Goal: Transaction & Acquisition: Download file/media

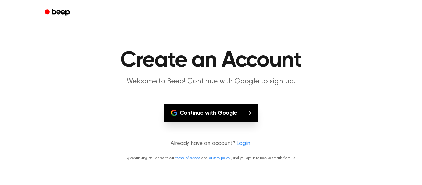
click at [241, 112] on button "Continue with Google" at bounding box center [211, 113] width 95 height 18
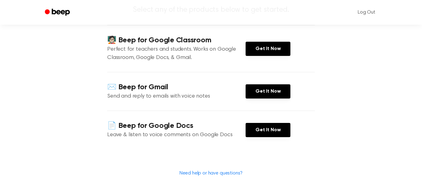
scroll to position [72, 0]
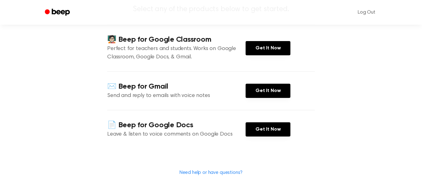
click at [262, 137] on div "📄 Beep for Google Docs Leave & listen to voice comments on Google Docs Get It N…" at bounding box center [211, 129] width 208 height 39
click at [260, 133] on link "Get It Now" at bounding box center [268, 129] width 45 height 14
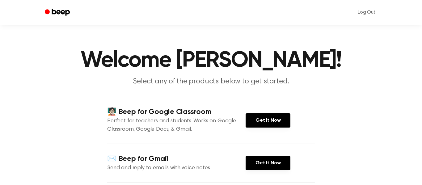
scroll to position [64, 0]
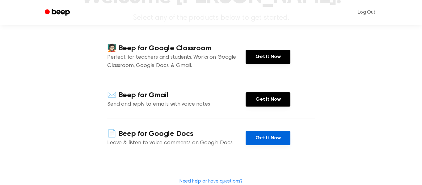
click at [273, 139] on link "Get It Now" at bounding box center [268, 138] width 45 height 14
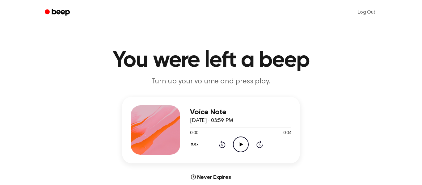
click at [242, 149] on icon "Play Audio" at bounding box center [241, 145] width 16 height 16
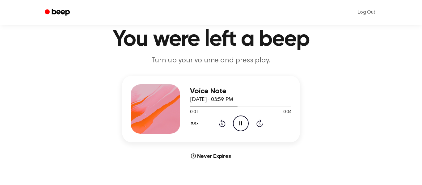
scroll to position [22, 0]
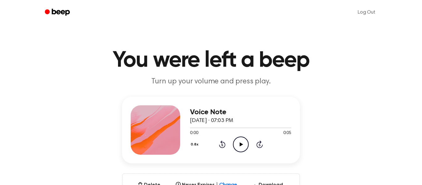
click at [244, 147] on icon "Play Audio" at bounding box center [241, 145] width 16 height 16
click at [240, 144] on icon "Pause Audio" at bounding box center [241, 145] width 16 height 16
click at [194, 145] on button "0.8x" at bounding box center [195, 144] width 11 height 11
click at [200, 180] on span "1.0x" at bounding box center [200, 182] width 8 height 6
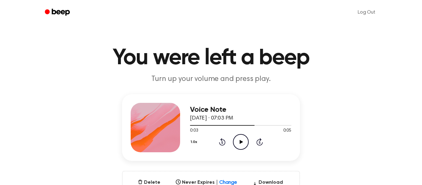
click at [240, 144] on icon "Play Audio" at bounding box center [241, 142] width 16 height 16
click at [224, 142] on icon "Rewind 5 seconds" at bounding box center [222, 142] width 7 height 8
